Goal: Find specific page/section: Find specific page/section

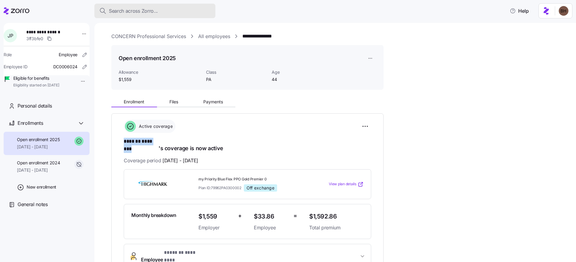
click at [146, 10] on span "Search across Zorro..." at bounding box center [133, 11] width 49 height 8
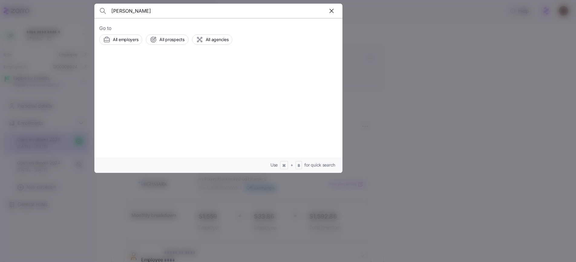
type input "[PERSON_NAME]"
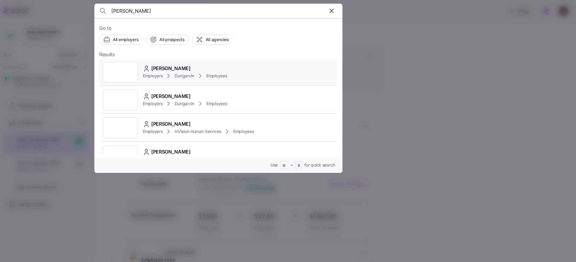
click at [196, 67] on div "[PERSON_NAME]" at bounding box center [185, 69] width 84 height 8
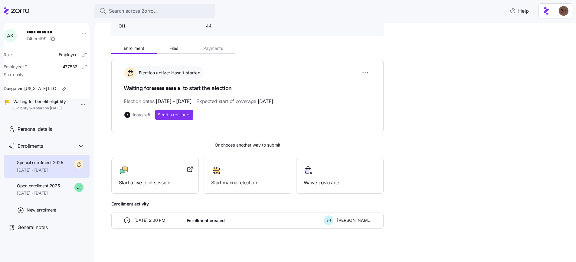
scroll to position [56, 0]
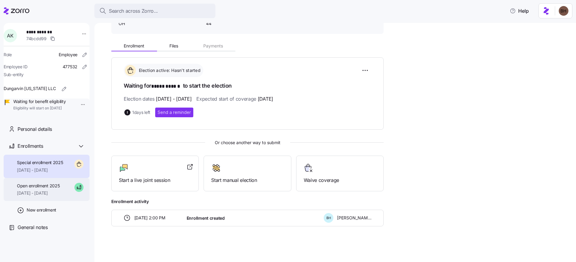
click at [44, 196] on span "[DATE] - [DATE]" at bounding box center [38, 193] width 43 height 6
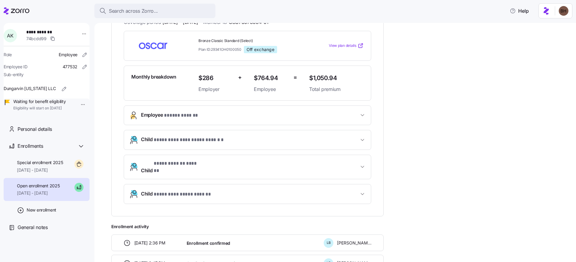
scroll to position [148, 0]
